Goal: Transaction & Acquisition: Subscribe to service/newsletter

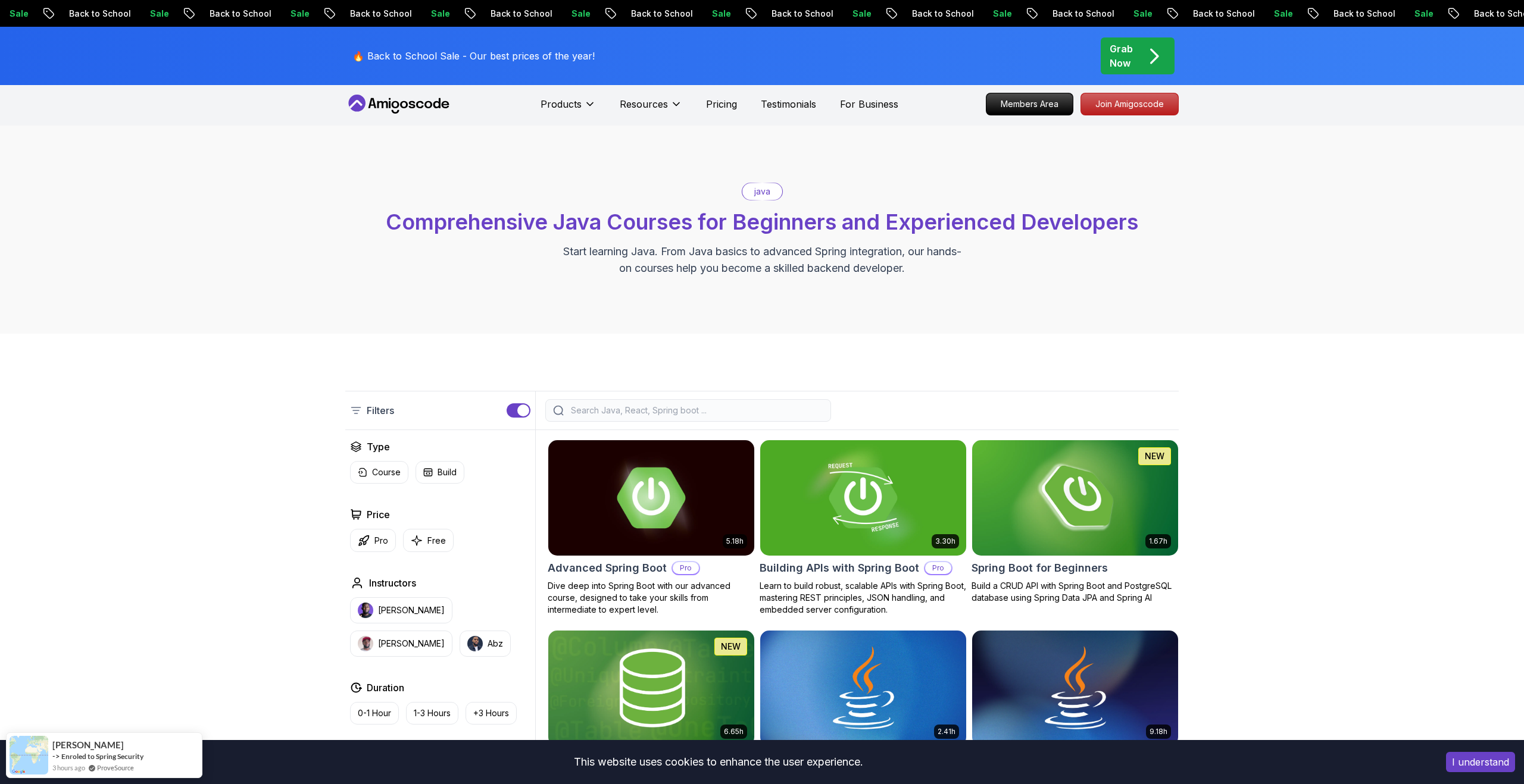
scroll to position [228, 0]
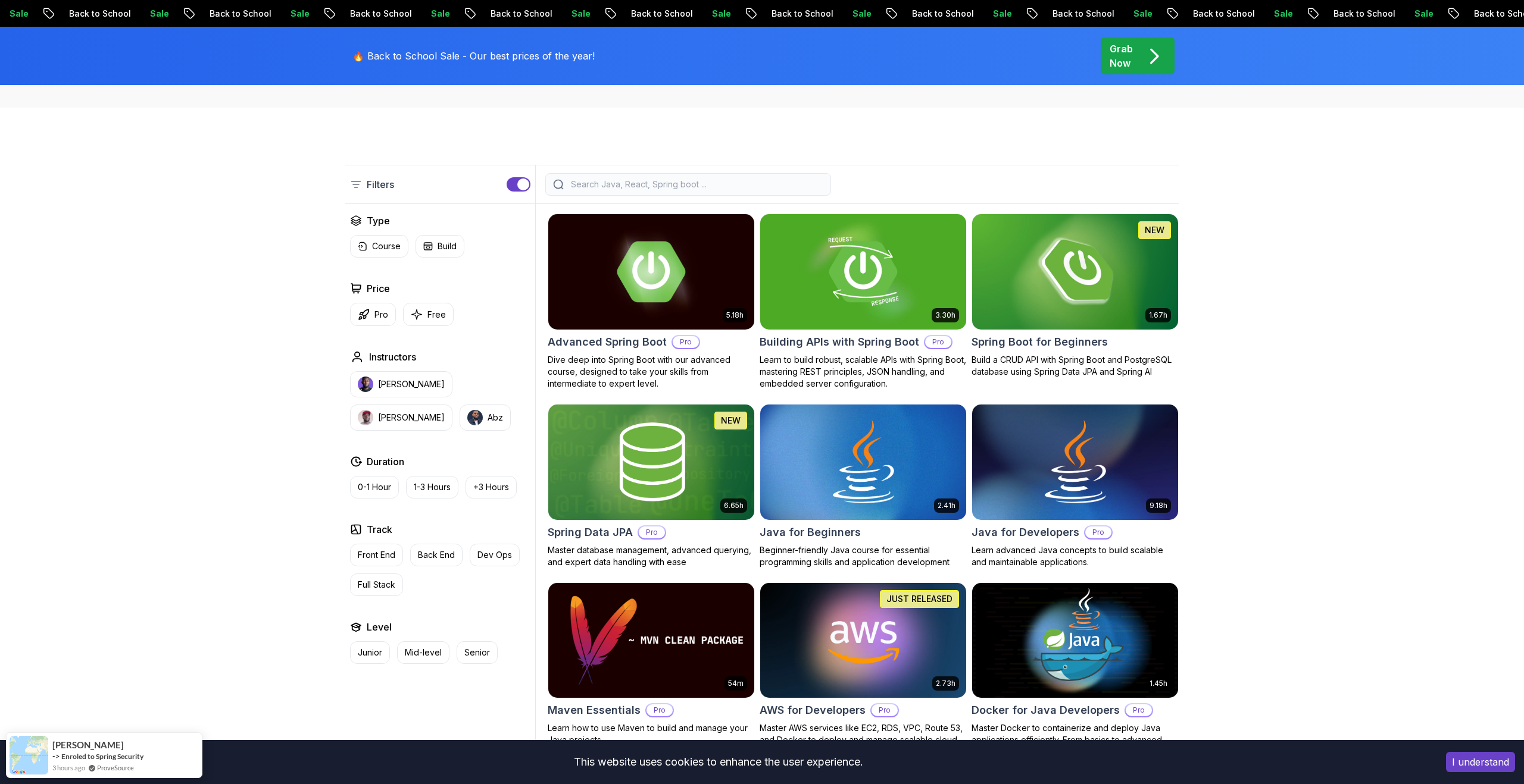
click at [1464, 762] on button "I understand" at bounding box center [1481, 762] width 69 height 20
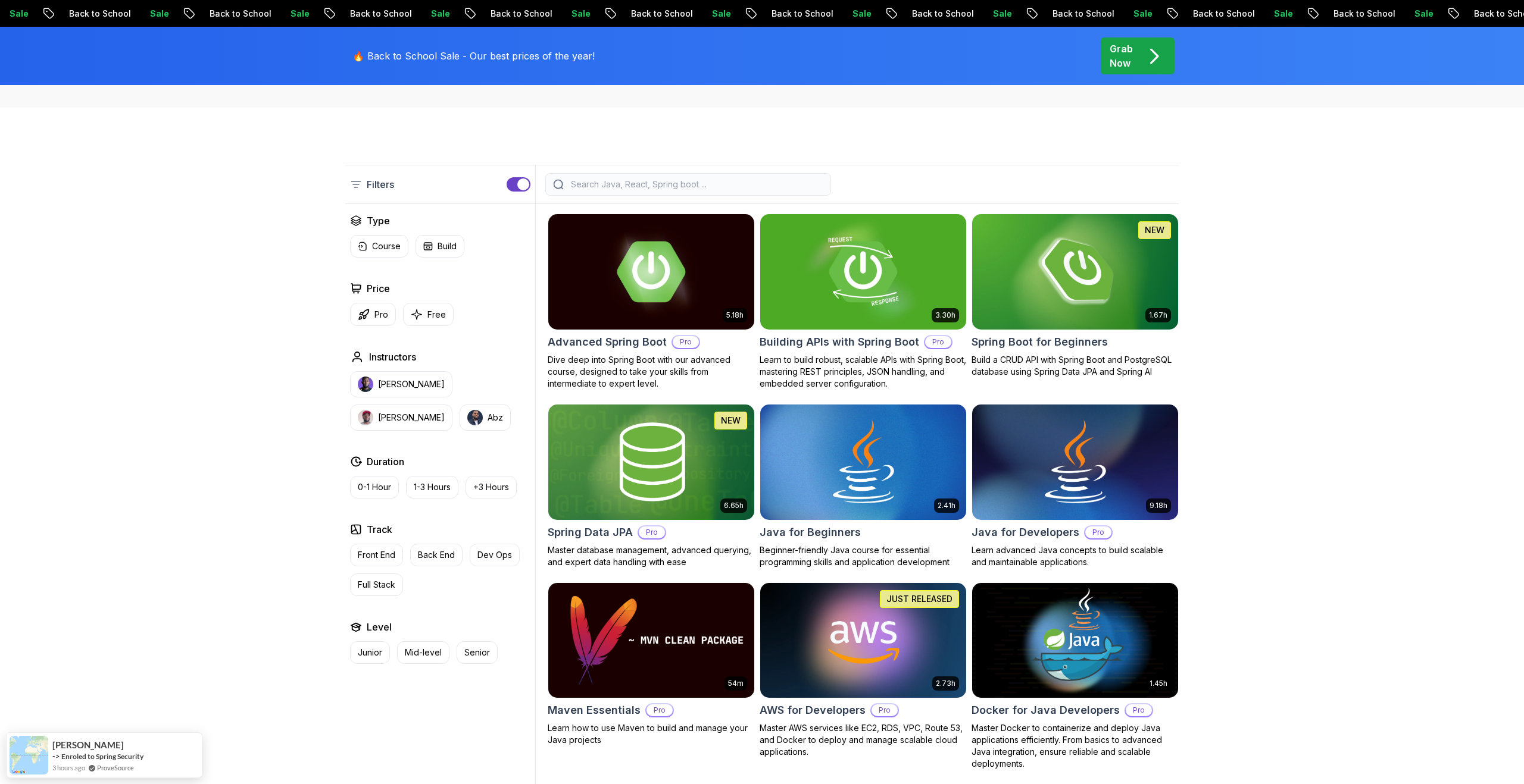
scroll to position [0, 0]
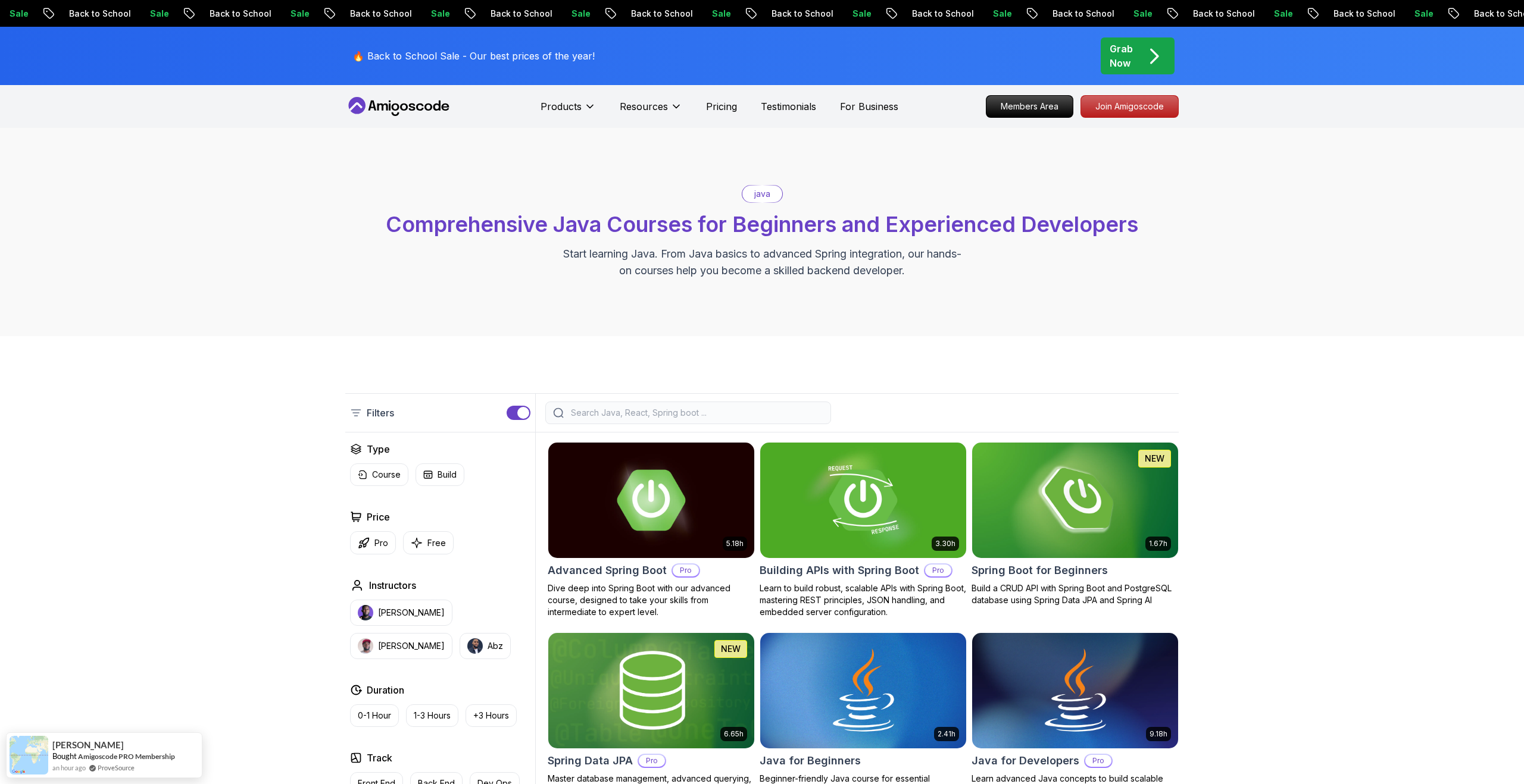
click at [1132, 119] on nav "Products Resources Pricing Testimonials For Business Members Area Join Amigosco…" at bounding box center [762, 106] width 833 height 43
click at [1135, 112] on p "Join Amigoscode" at bounding box center [1130, 106] width 93 height 20
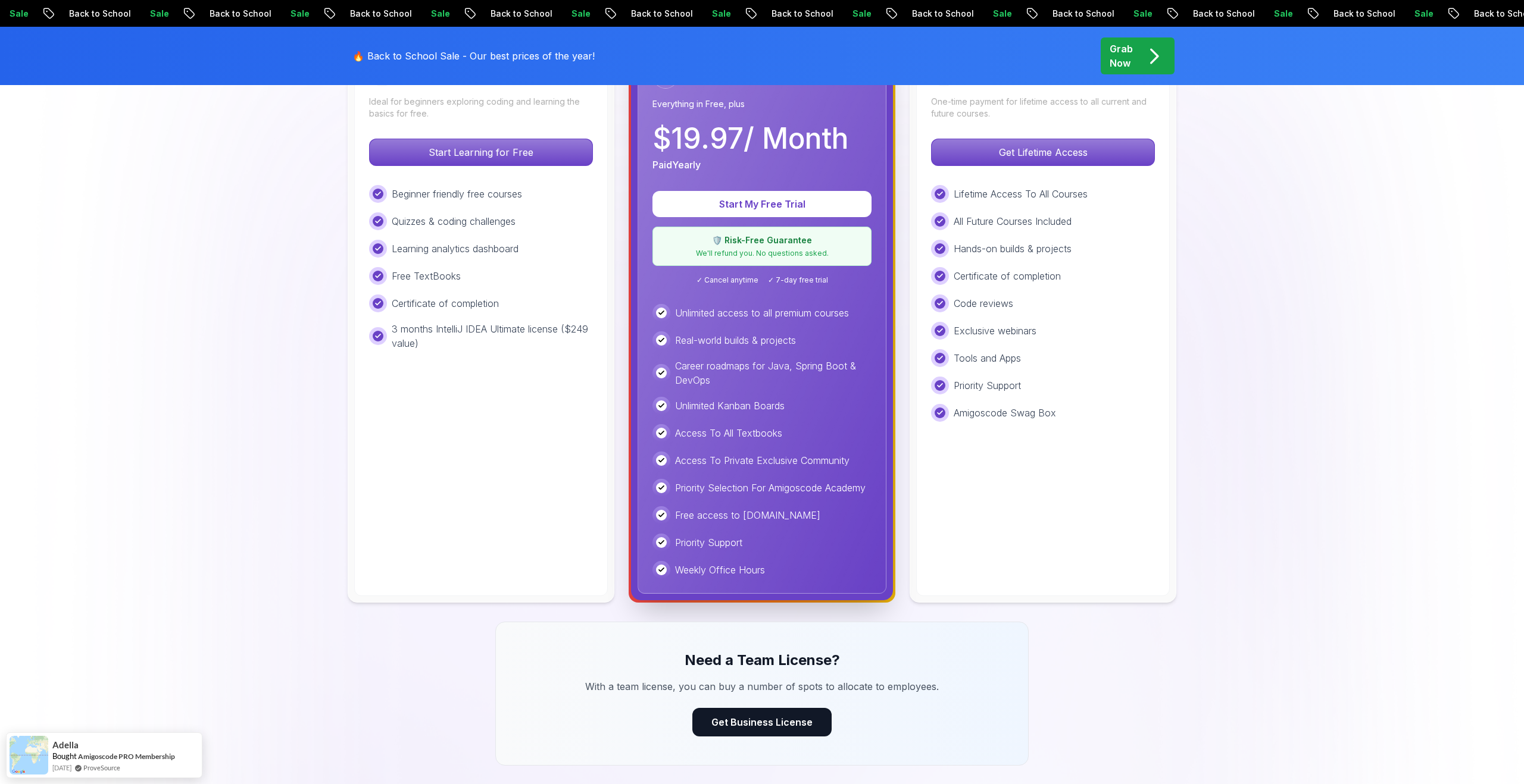
scroll to position [382, 0]
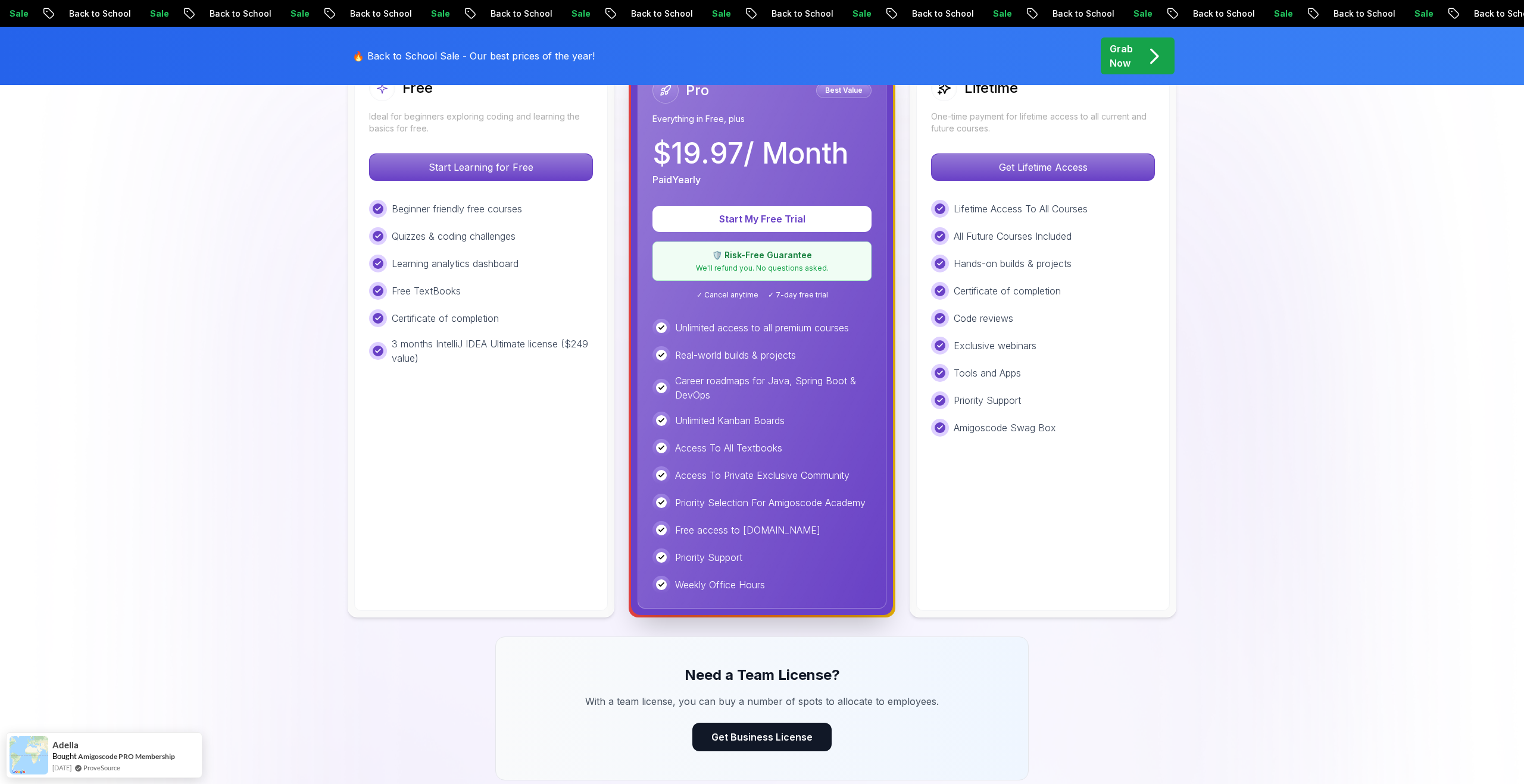
click at [760, 259] on p "🛡️ Risk-Free Guarantee" at bounding box center [762, 254] width 204 height 12
click at [741, 217] on p "Start My Free Trial" at bounding box center [762, 220] width 181 height 14
